Goal: Information Seeking & Learning: Check status

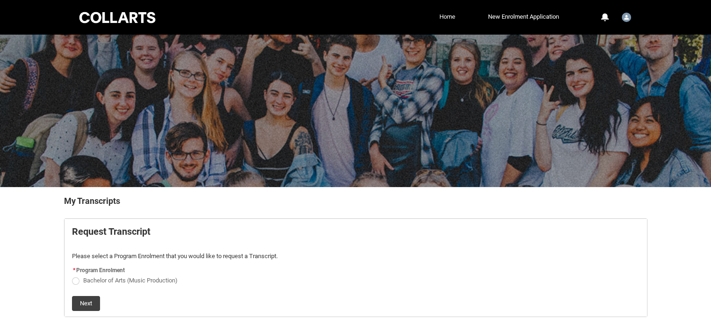
click at [449, 17] on link "Home" at bounding box center [447, 17] width 21 height 14
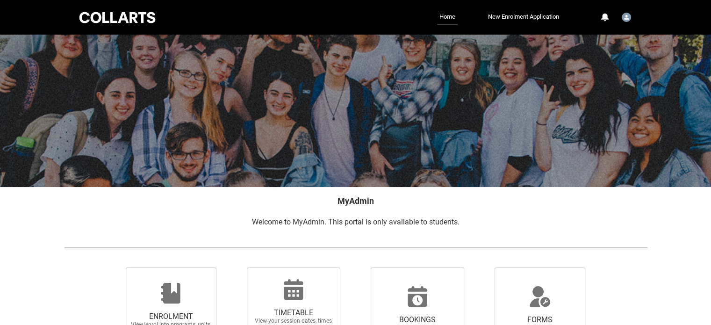
scroll to position [182, 0]
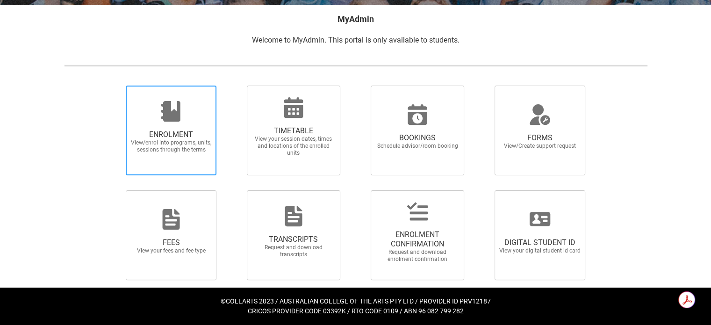
click at [181, 133] on span "ENROLMENT" at bounding box center [171, 134] width 82 height 9
click at [114, 85] on input "ENROLMENT View/enrol into programs, units, sessions through the terms" at bounding box center [114, 85] width 0 height 0
radio input "true"
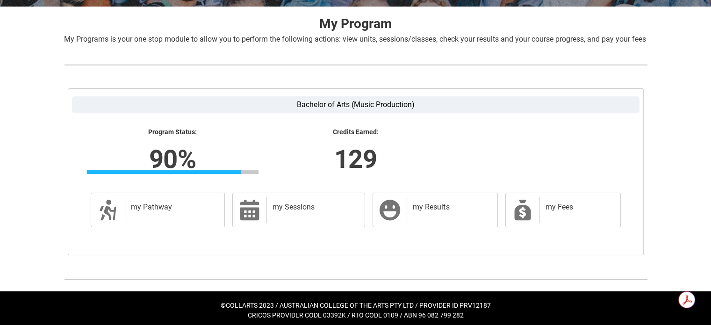
scroll to position [195, 0]
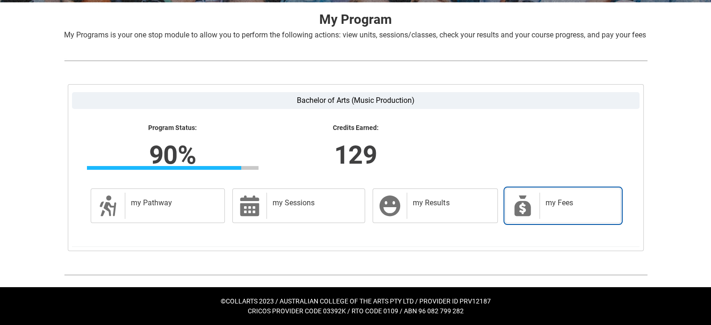
click at [562, 204] on h2 "my Fees" at bounding box center [577, 202] width 65 height 9
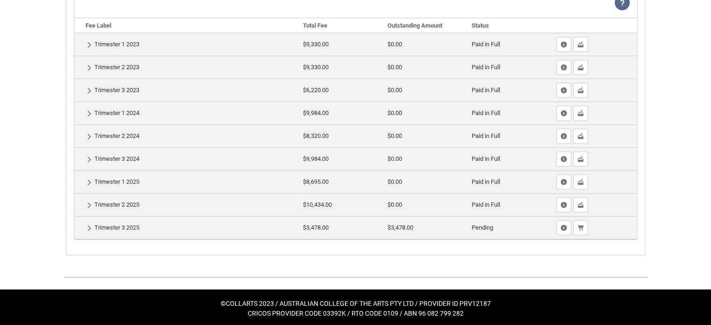
scroll to position [336, 0]
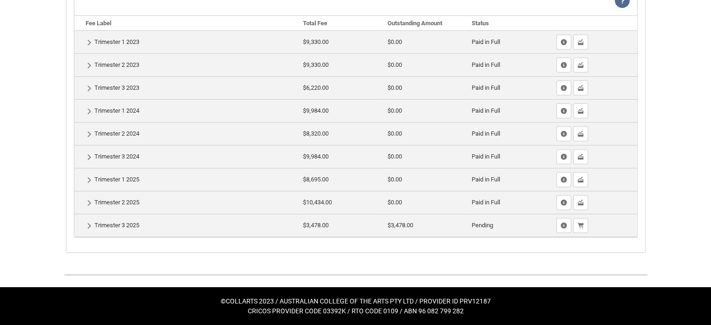
click at [473, 227] on td "Pending" at bounding box center [510, 224] width 85 height 23
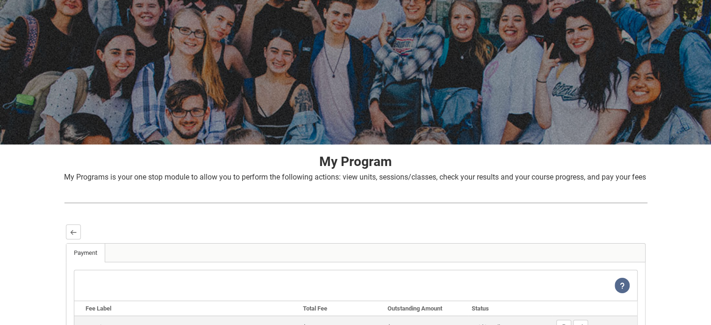
scroll to position [42, 0]
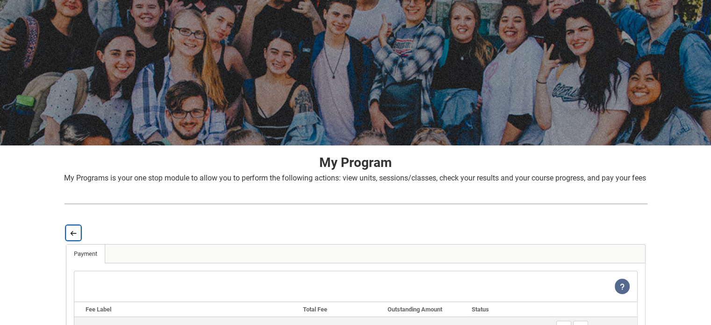
click at [70, 240] on button "Back" at bounding box center [73, 232] width 15 height 15
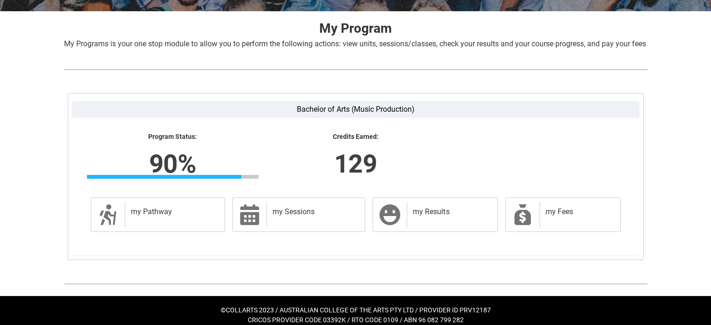
scroll to position [195, 0]
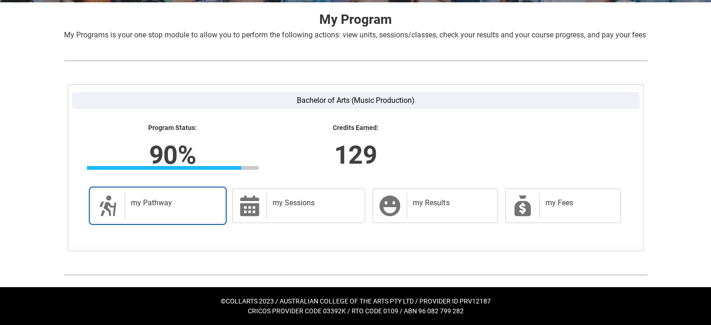
click at [176, 199] on h2 "my Pathway" at bounding box center [173, 202] width 85 height 9
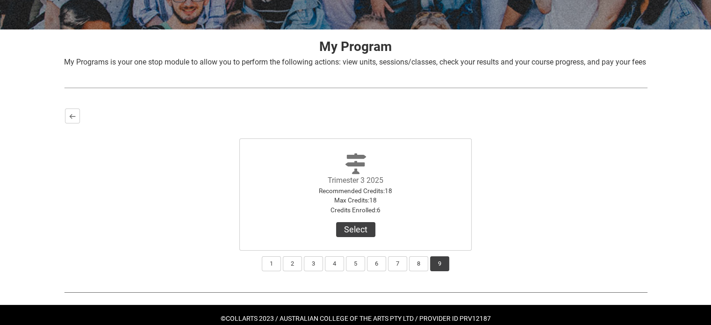
scroll to position [185, 0]
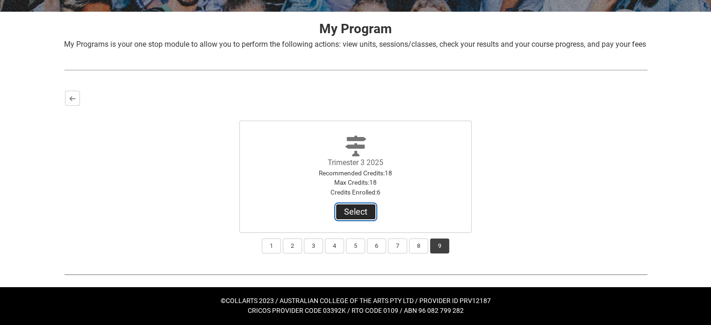
click at [366, 213] on button "Select" at bounding box center [355, 211] width 39 height 15
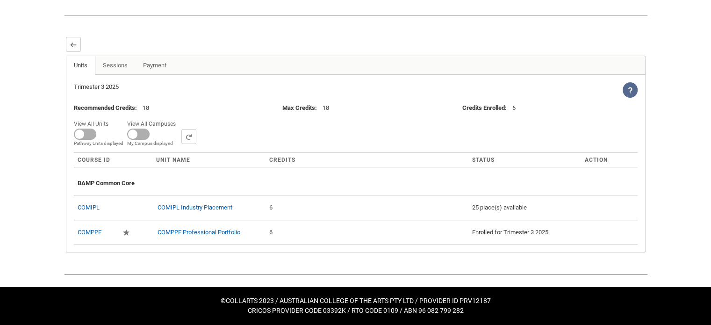
scroll to position [236, 0]
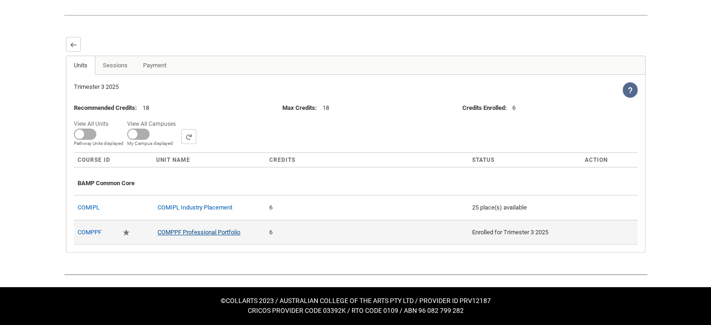
click at [235, 234] on link "COMPPF Professional Portfolio" at bounding box center [198, 231] width 83 height 7
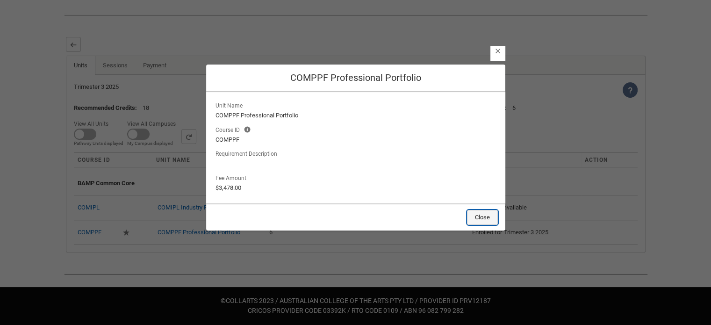
click at [486, 222] on button "Close" at bounding box center [482, 217] width 31 height 15
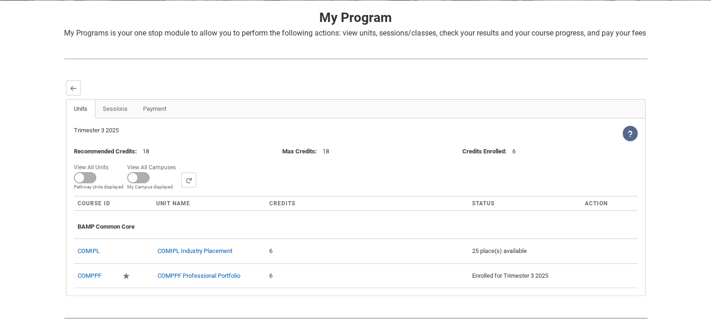
scroll to position [186, 0]
click at [162, 119] on link "Payment" at bounding box center [154, 109] width 39 height 19
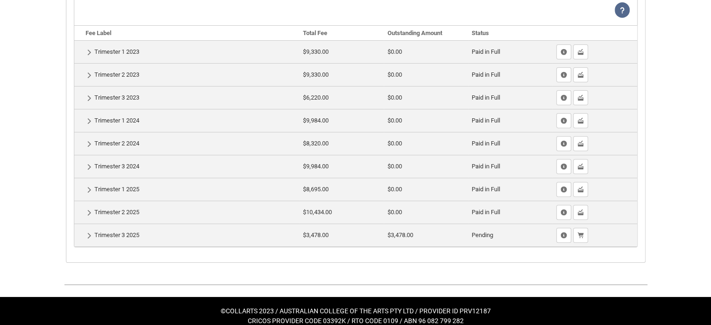
scroll to position [336, 0]
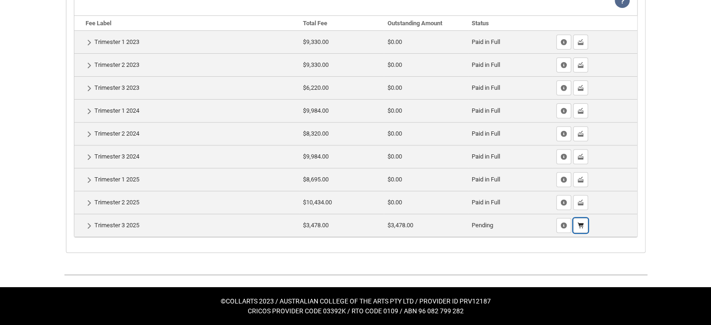
click at [582, 224] on lightning-primitive-icon "button" at bounding box center [580, 225] width 7 height 7
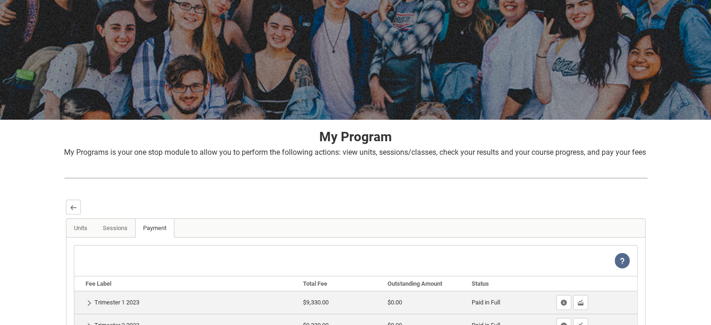
scroll to position [0, 0]
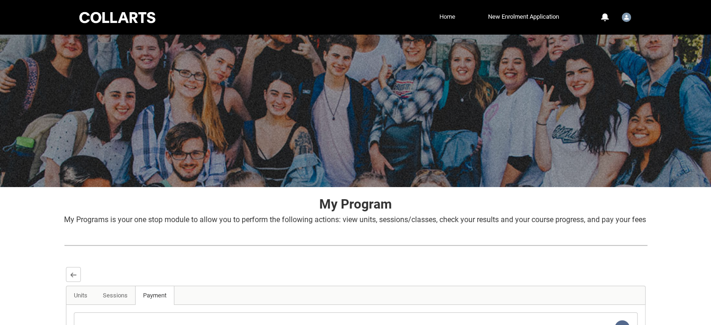
click at [441, 21] on link "Home" at bounding box center [447, 17] width 21 height 14
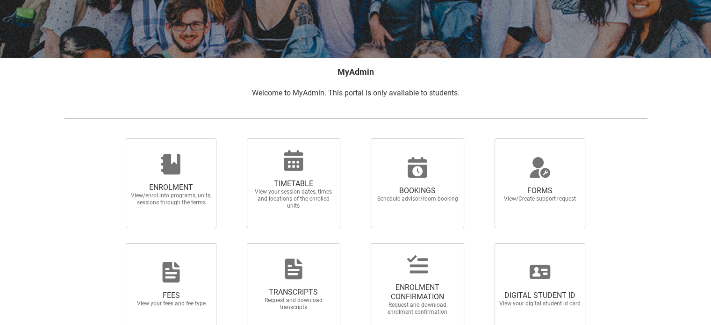
scroll to position [182, 0]
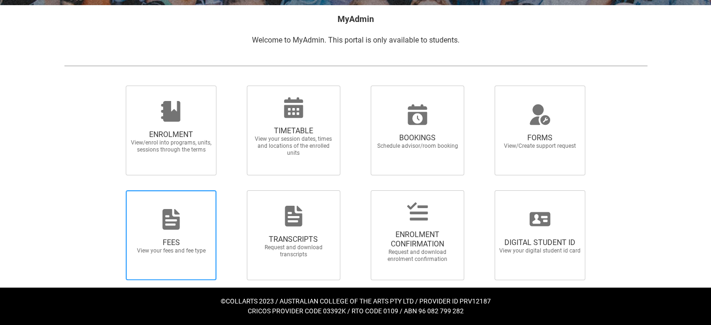
click at [160, 232] on span "FEES View your fees and fee type" at bounding box center [171, 245] width 90 height 31
click at [114, 190] on input "FEES View your fees and fee type" at bounding box center [114, 190] width 0 height 0
radio input "true"
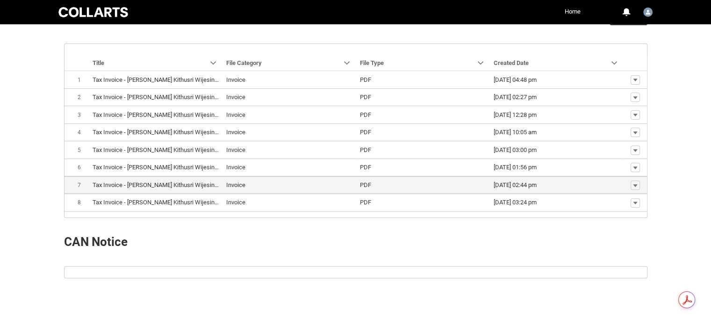
scroll to position [302, 0]
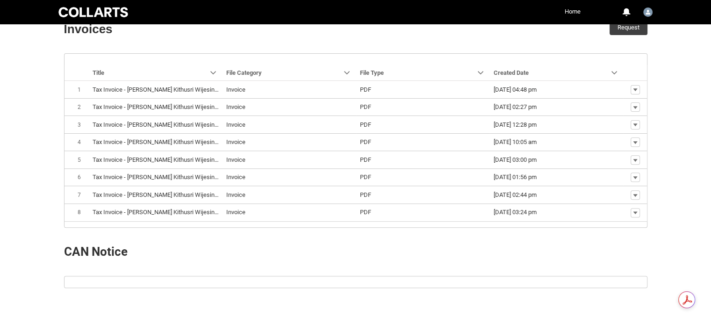
click at [364, 220] on article "Navigation Mode Action Mode Sort by: Title Sorted: None Show Title column actio…" at bounding box center [355, 140] width 583 height 174
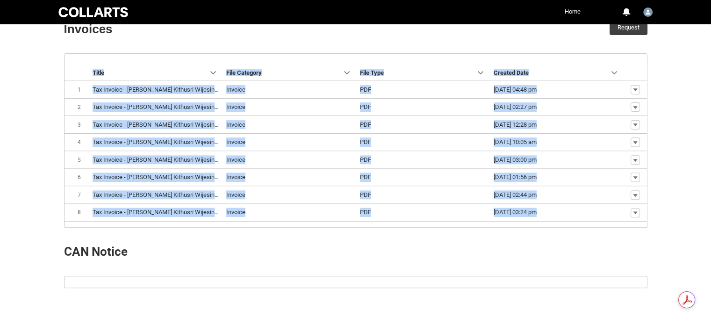
click at [364, 220] on article "Navigation Mode Action Mode Sort by: Title Sorted: None Show Title column actio…" at bounding box center [355, 140] width 583 height 174
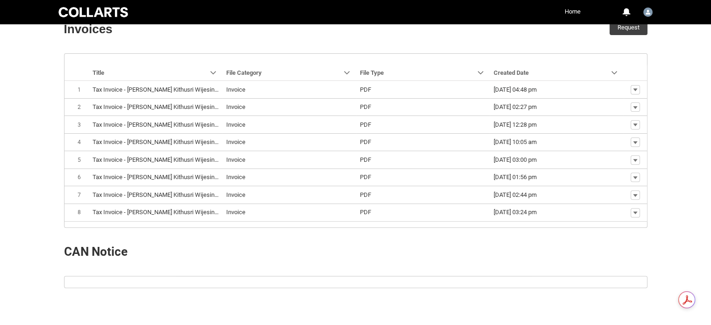
click at [364, 246] on div at bounding box center [505, 251] width 299 height 33
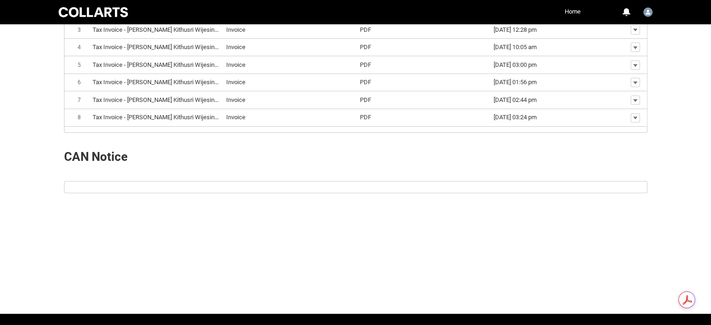
scroll to position [383, 0]
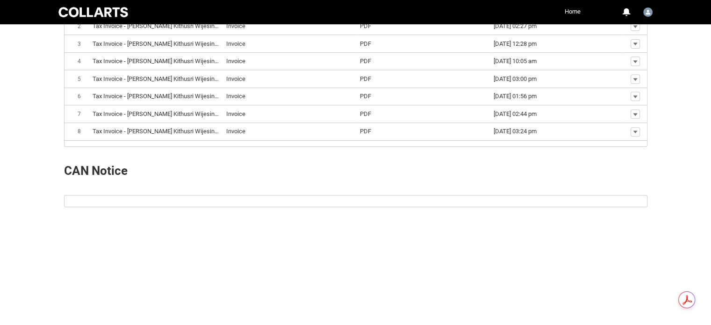
click at [267, 201] on article at bounding box center [355, 201] width 583 height 12
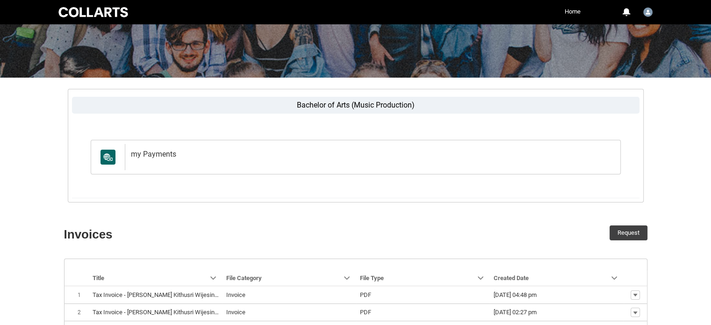
scroll to position [0, 0]
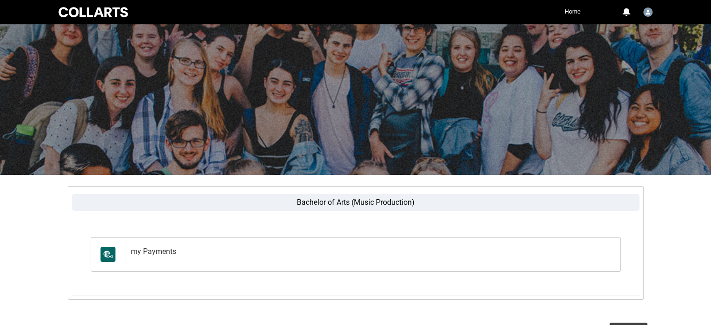
click at [107, 11] on div at bounding box center [93, 12] width 73 height 13
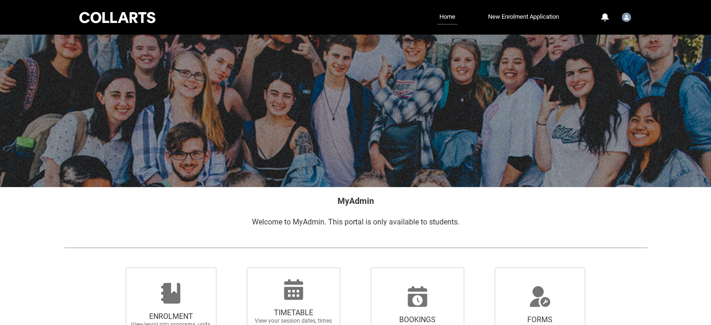
click at [107, 14] on div at bounding box center [117, 17] width 79 height 14
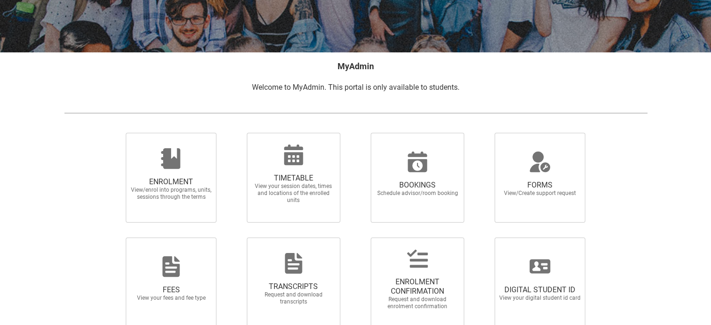
scroll to position [136, 0]
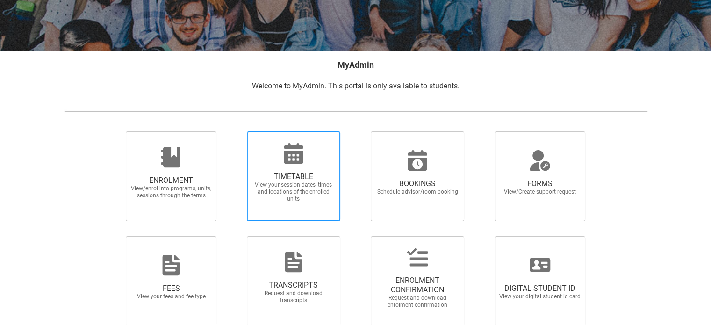
click at [299, 178] on span "TIMETABLE" at bounding box center [293, 176] width 82 height 9
click at [235, 131] on input "TIMETABLE View your session dates, times and locations of the enrolled units" at bounding box center [235, 131] width 0 height 0
radio input "true"
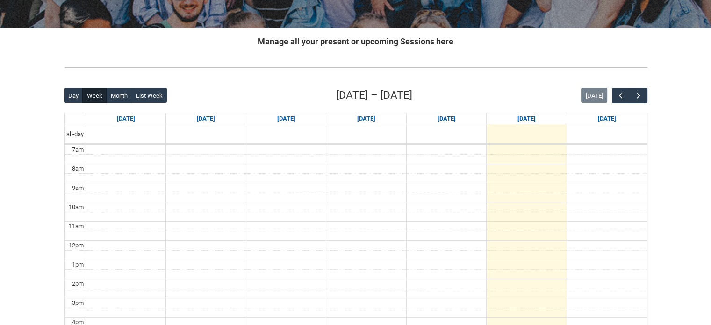
scroll to position [160, 0]
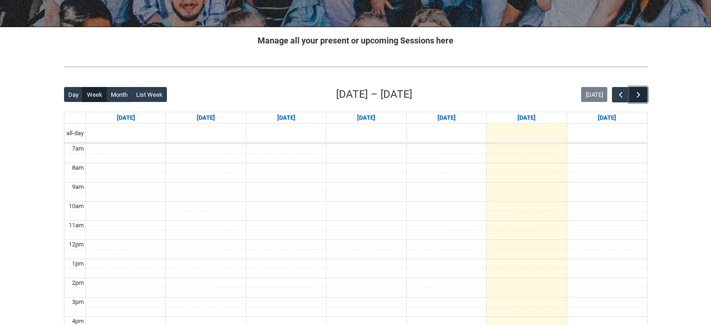
click at [641, 99] on button "button" at bounding box center [638, 94] width 18 height 15
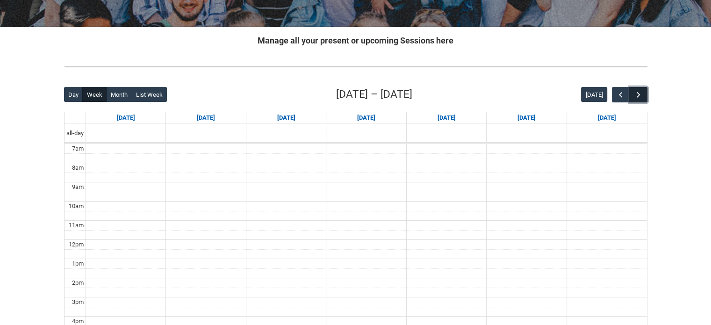
click at [641, 99] on button "button" at bounding box center [638, 94] width 18 height 15
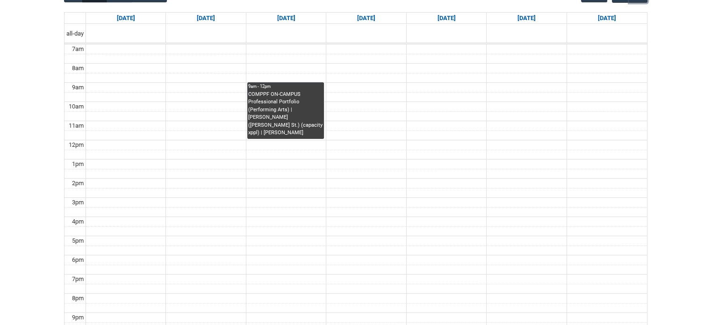
scroll to position [248, 0]
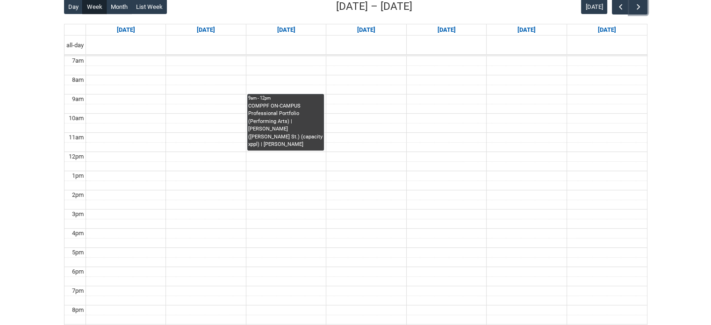
click at [277, 127] on div "COMPPF ON-CAMPUS Professional Portfolio (Performing Arts) | De Wolfe (Cromwell …" at bounding box center [285, 125] width 75 height 46
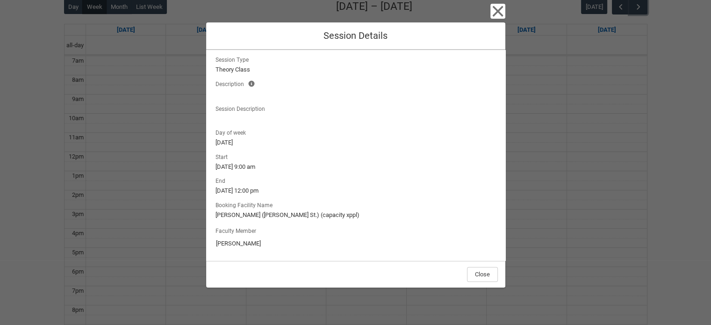
scroll to position [281, 0]
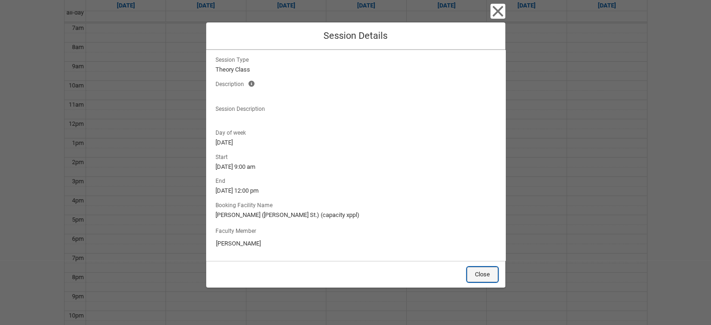
click at [477, 274] on button "Close" at bounding box center [482, 274] width 31 height 15
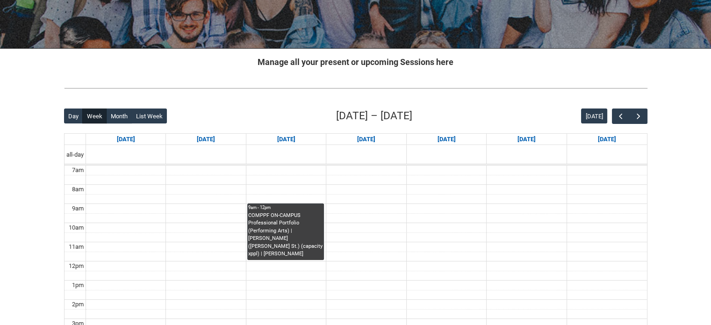
scroll to position [0, 0]
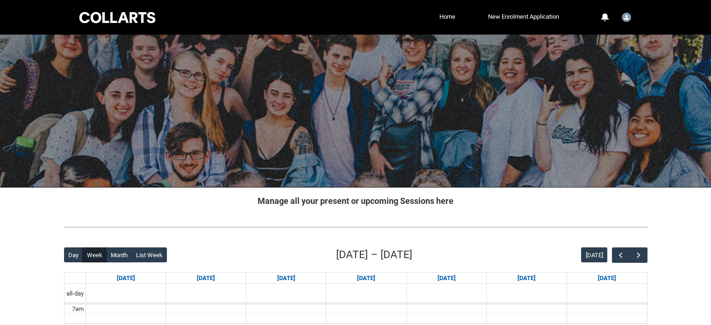
click at [121, 20] on div at bounding box center [117, 17] width 79 height 14
